Goal: Task Accomplishment & Management: Manage account settings

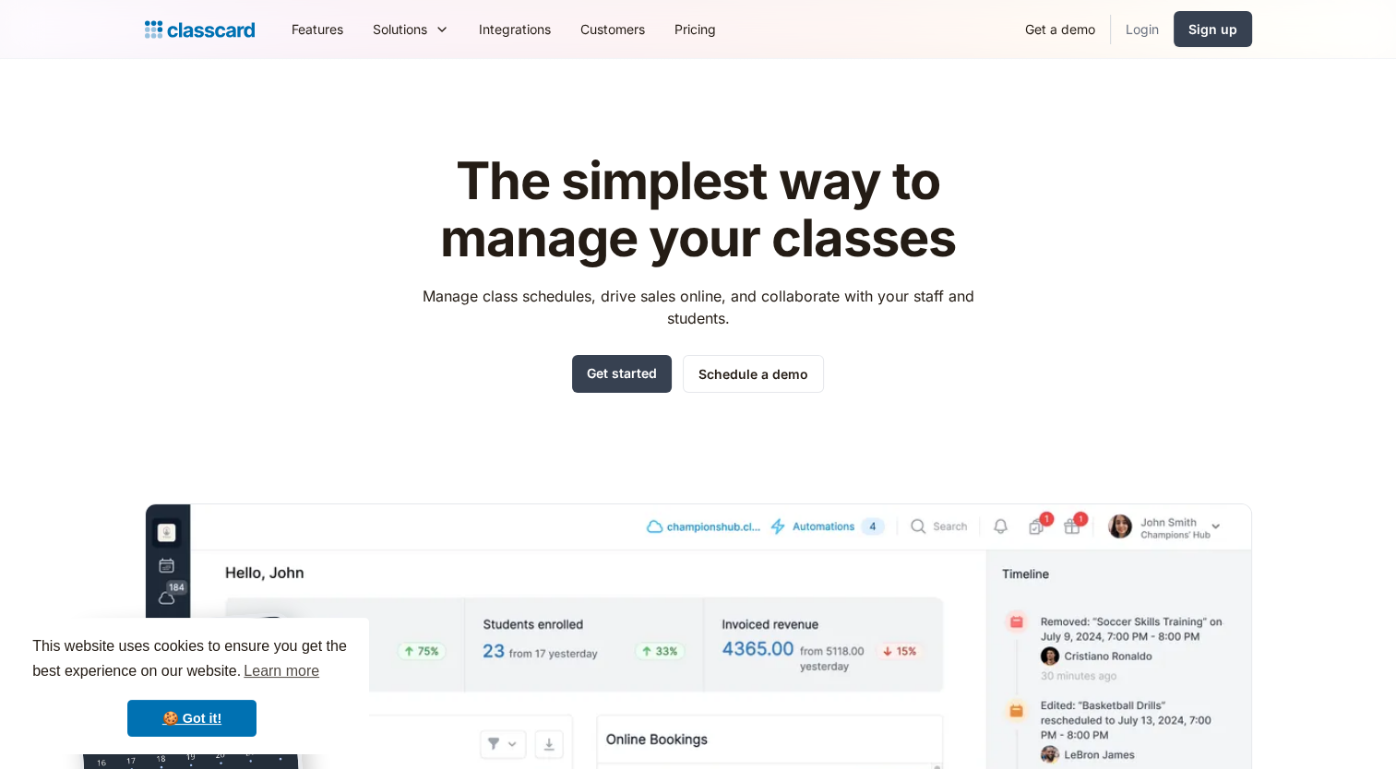
drag, startPoint x: 0, startPoint y: 0, endPoint x: 1133, endPoint y: 30, distance: 1133.1
click at [1133, 30] on link "Login" at bounding box center [1142, 29] width 63 height 42
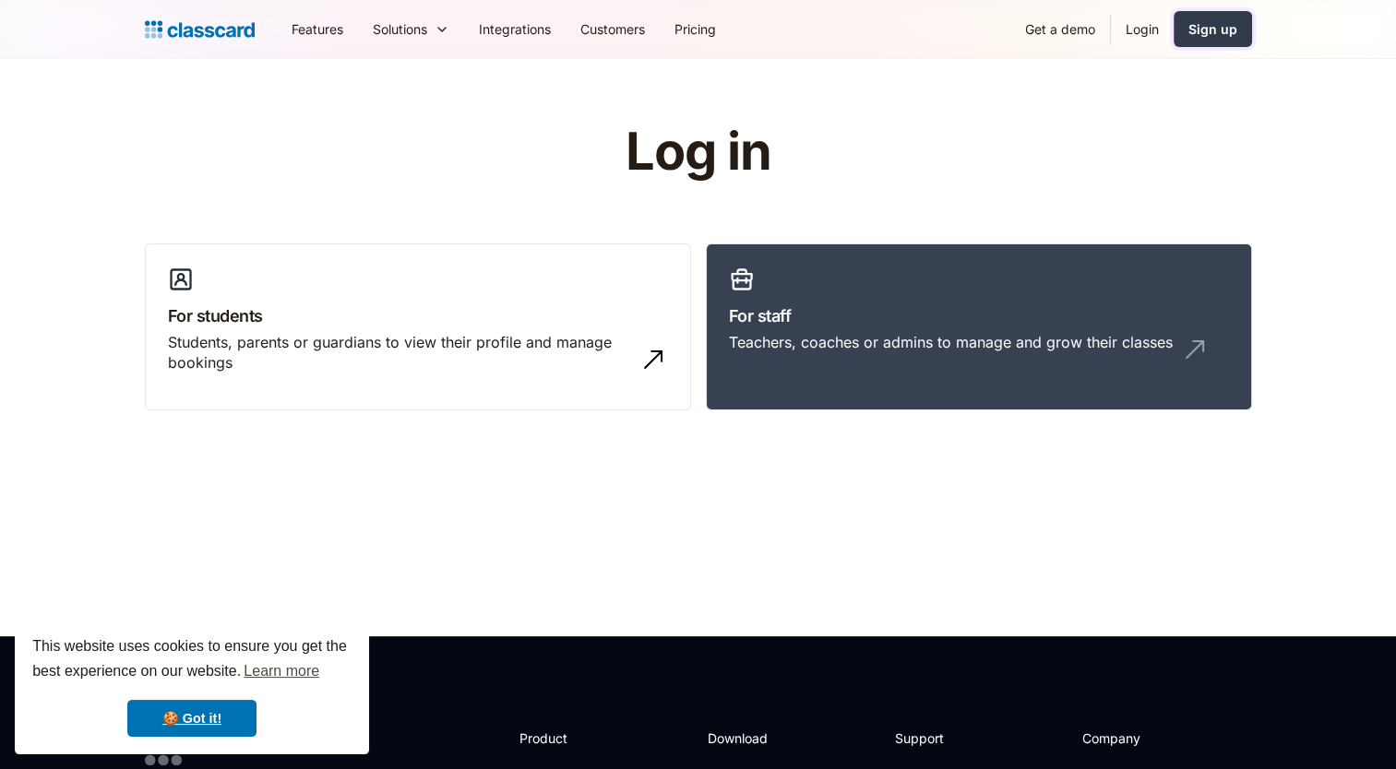
click at [1214, 38] on div "Sign up" at bounding box center [1212, 28] width 49 height 19
click at [1139, 31] on link "Login" at bounding box center [1142, 29] width 63 height 42
click at [759, 368] on link "For staff Teachers, coaches or admins to manage and grow their classes" at bounding box center [979, 328] width 546 height 168
